Goal: Download file/media

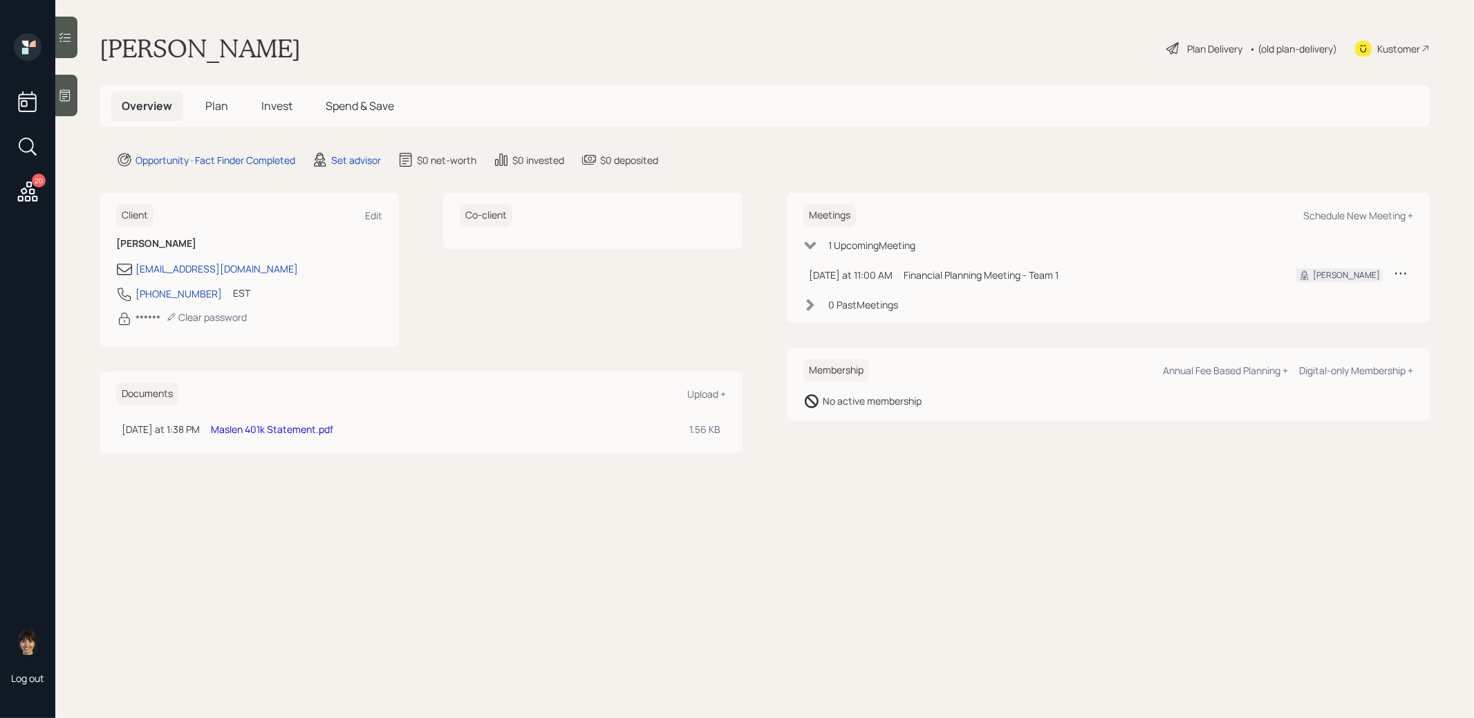
click at [257, 427] on link "Maslen 401k Statement.pdf" at bounding box center [272, 428] width 122 height 13
click at [247, 427] on link "Maslen 401k Statement.pdf" at bounding box center [272, 428] width 122 height 13
